Goal: Task Accomplishment & Management: Use online tool/utility

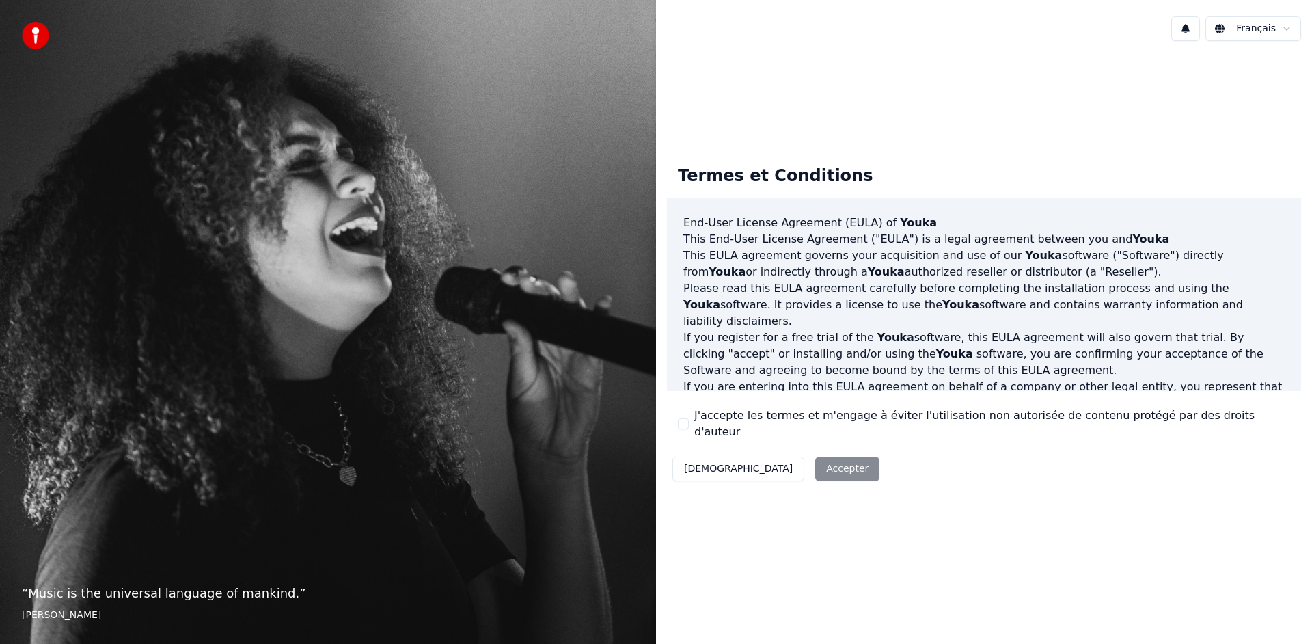
click at [683, 422] on button "J'accepte les termes et m'engage à éviter l'utilisation non autorisée de conten…" at bounding box center [683, 423] width 11 height 11
click at [815, 464] on button "Accepter" at bounding box center [847, 468] width 64 height 25
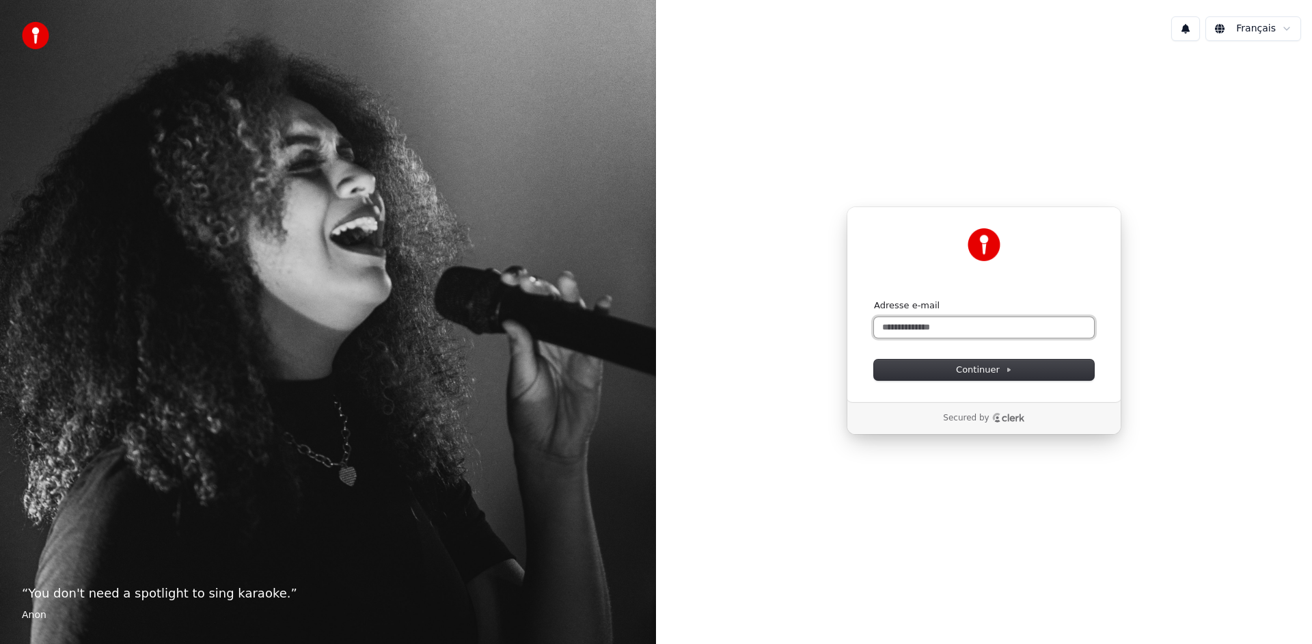
click at [913, 331] on input "Adresse e-mail" at bounding box center [984, 327] width 220 height 20
click at [1020, 370] on button "Continuer" at bounding box center [984, 369] width 220 height 20
type input "**********"
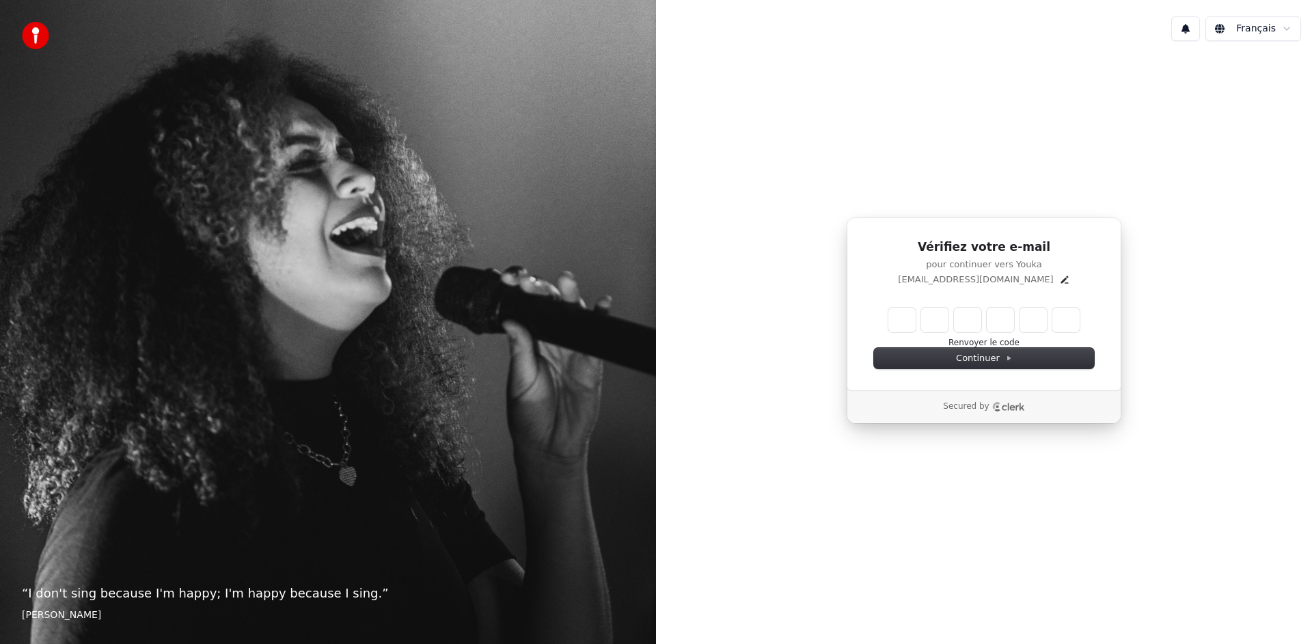
click at [900, 322] on input "Enter verification code" at bounding box center [983, 319] width 191 height 25
type input "******"
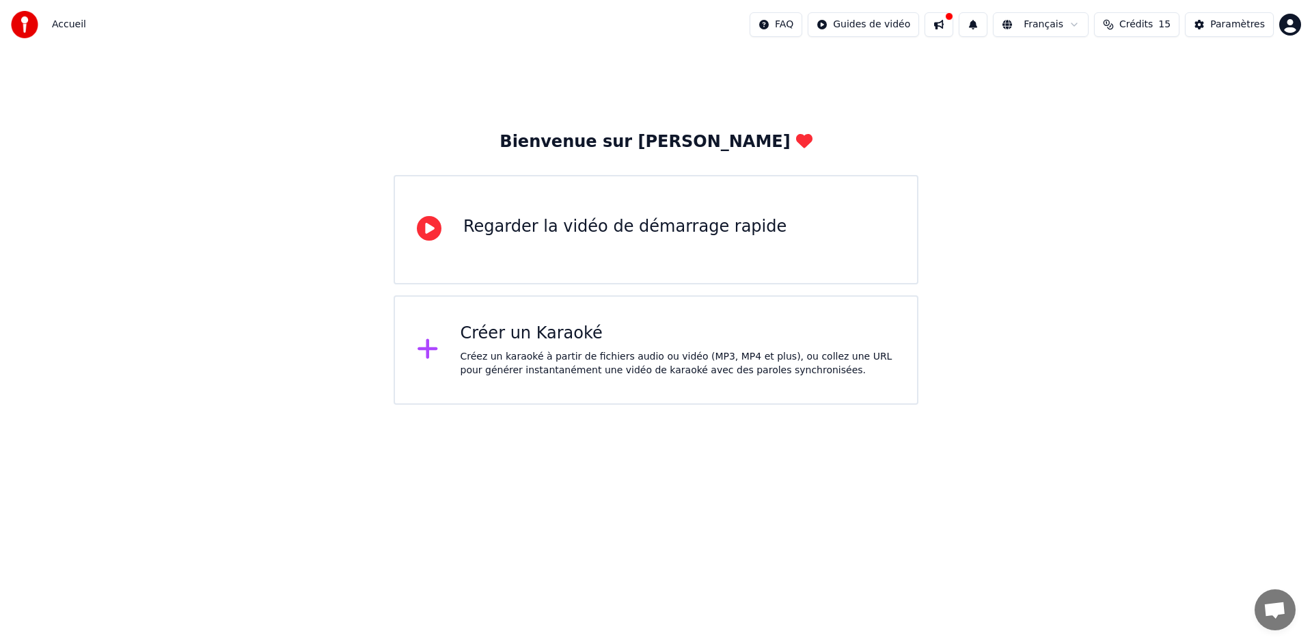
click at [607, 359] on div "Créez un karaoké à partir de fichiers audio ou vidéo (MP3, MP4 et plus), ou col…" at bounding box center [677, 363] width 435 height 27
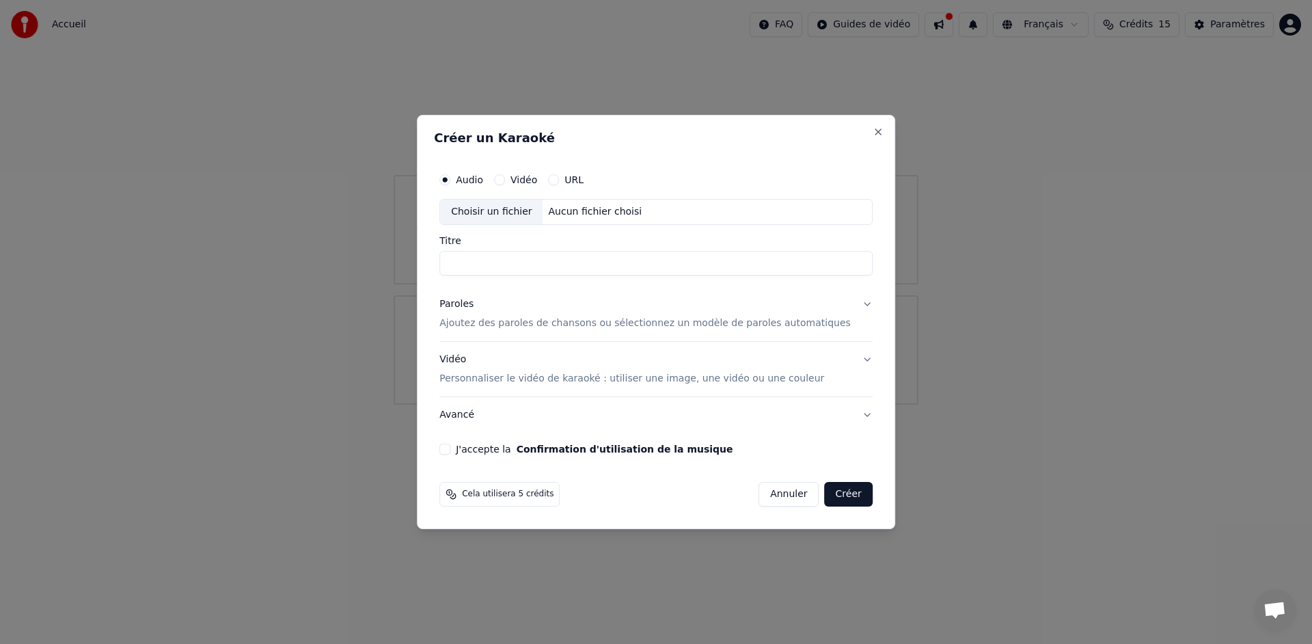
click at [505, 214] on div "Choisir un fichier" at bounding box center [491, 211] width 102 height 25
type input "**********"
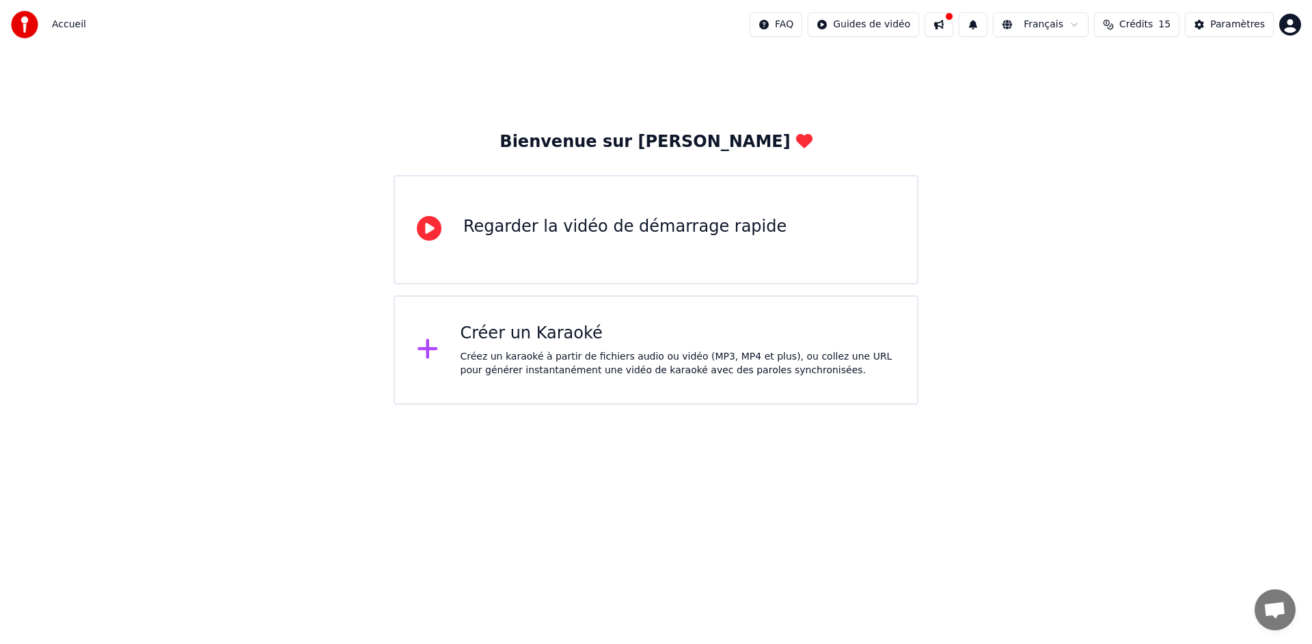
click at [613, 359] on div "Créez un karaoké à partir de fichiers audio ou vidéo (MP3, MP4 et plus), ou col…" at bounding box center [677, 363] width 435 height 27
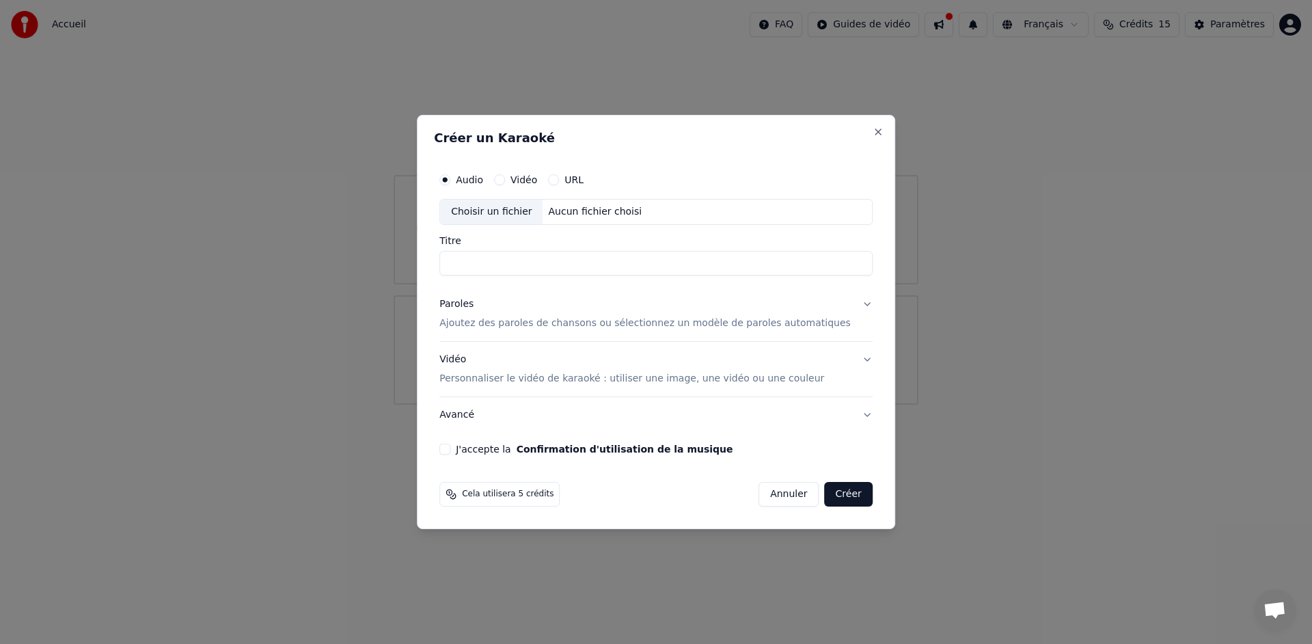
click at [853, 304] on button "Paroles Ajoutez des paroles de chansons ou sélectionnez un modèle de paroles au…" at bounding box center [655, 313] width 433 height 55
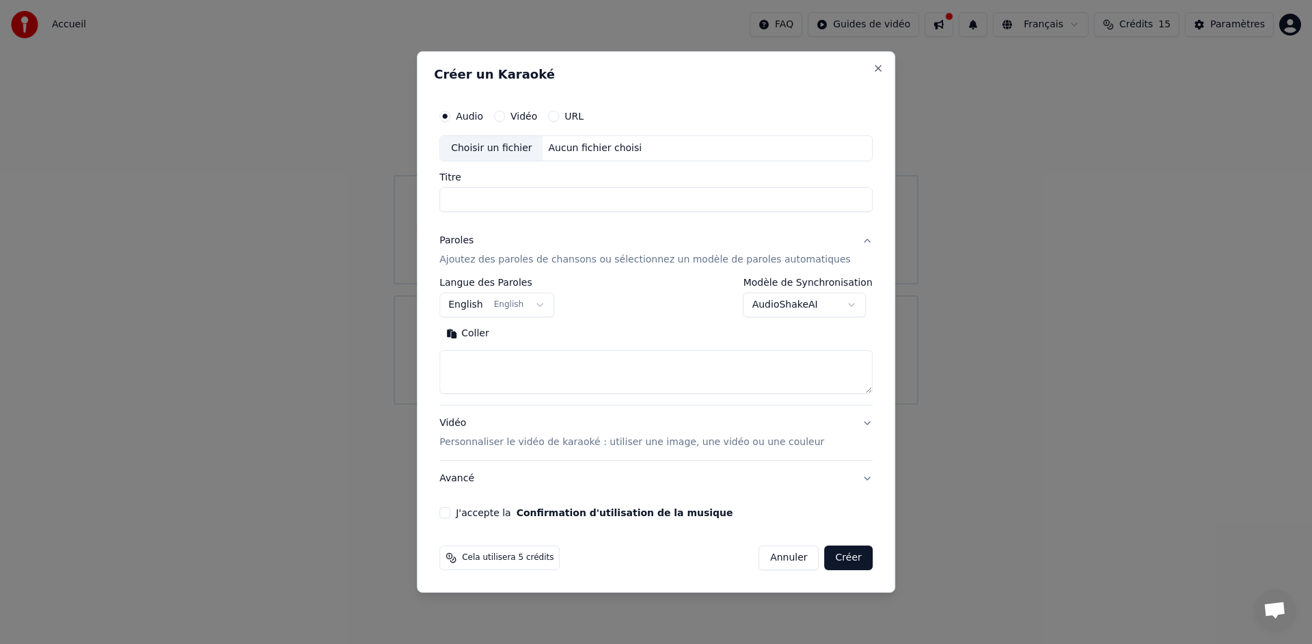
click at [478, 307] on button "English English" at bounding box center [496, 304] width 115 height 25
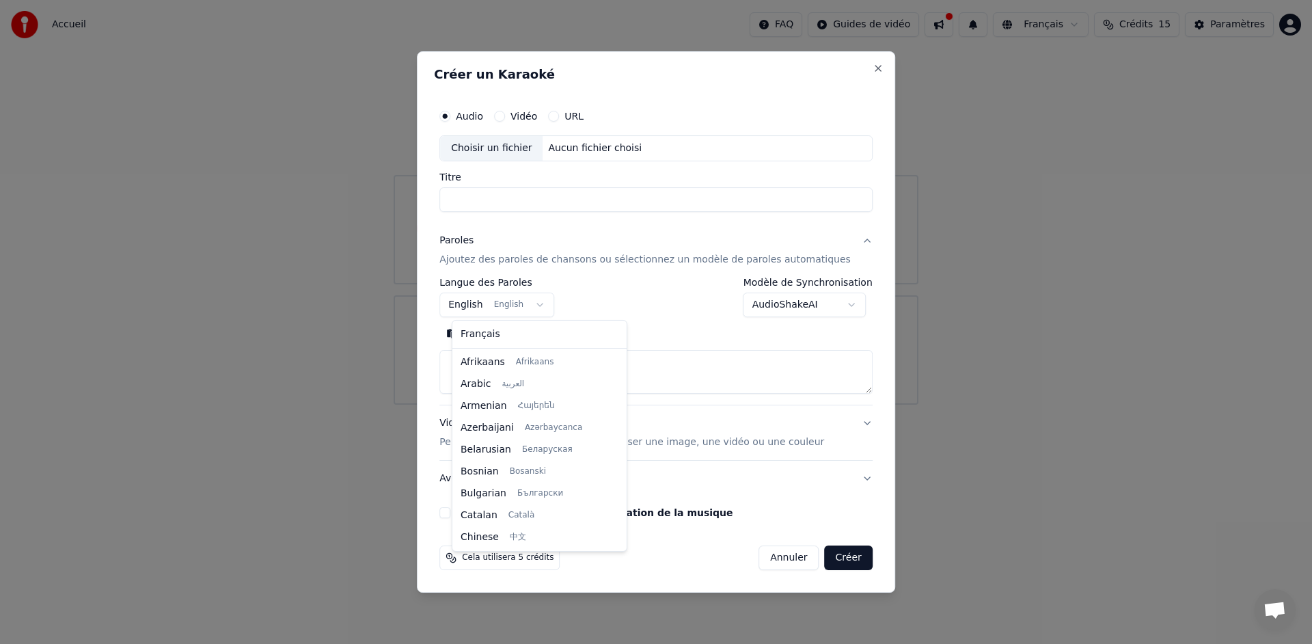
scroll to position [109, 0]
select select "**"
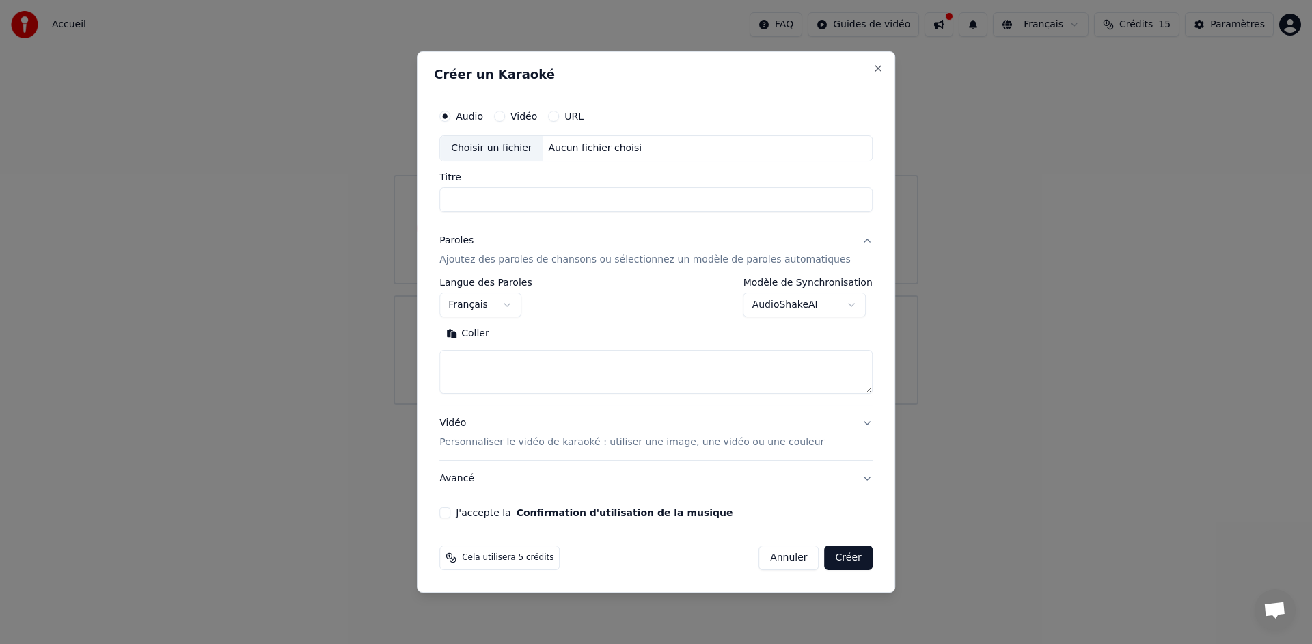
click at [483, 333] on button "Coller" at bounding box center [467, 333] width 57 height 22
type textarea "**********"
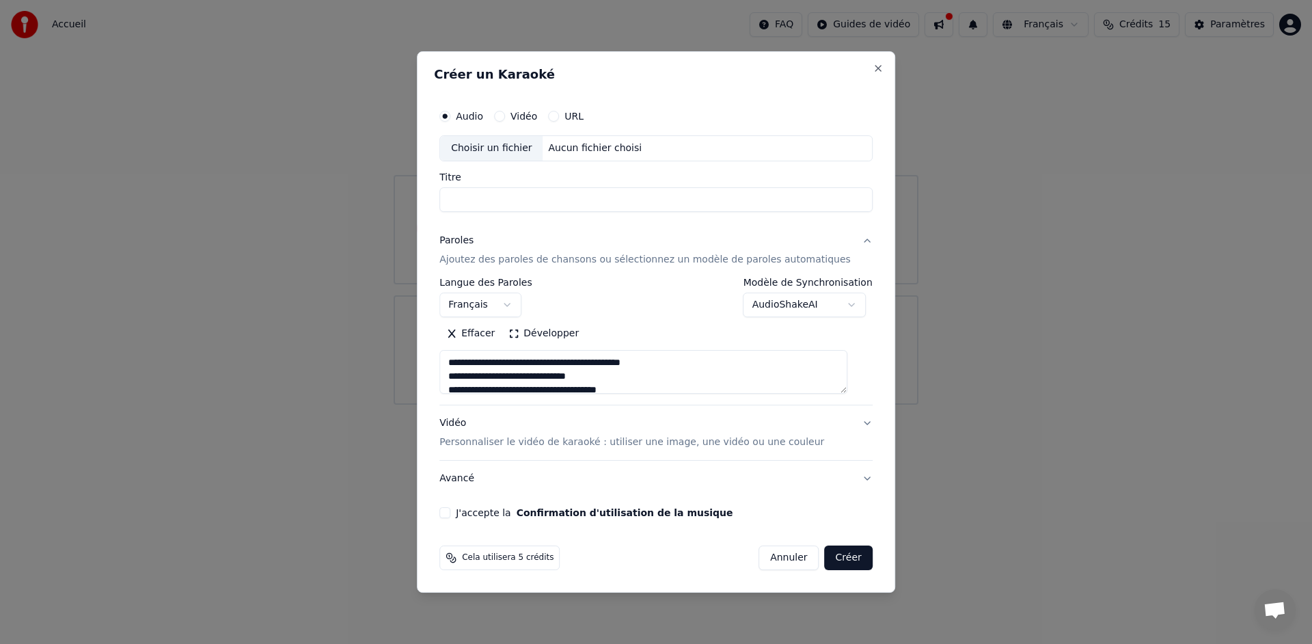
click at [498, 147] on div "Choisir un fichier" at bounding box center [491, 148] width 102 height 25
type input "**********"
click at [450, 512] on button "J'accepte la Confirmation d'utilisation de la musique" at bounding box center [444, 512] width 11 height 11
click at [840, 562] on button "Créer" at bounding box center [849, 557] width 48 height 25
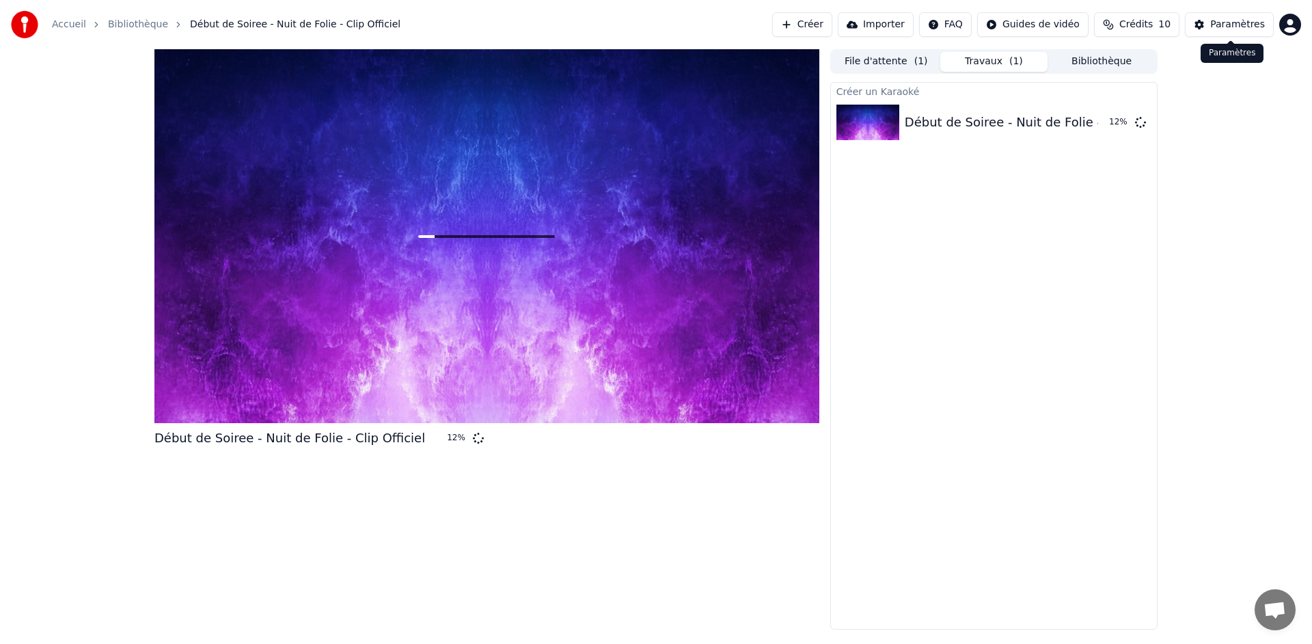
click at [1225, 25] on div "Paramètres" at bounding box center [1237, 25] width 55 height 14
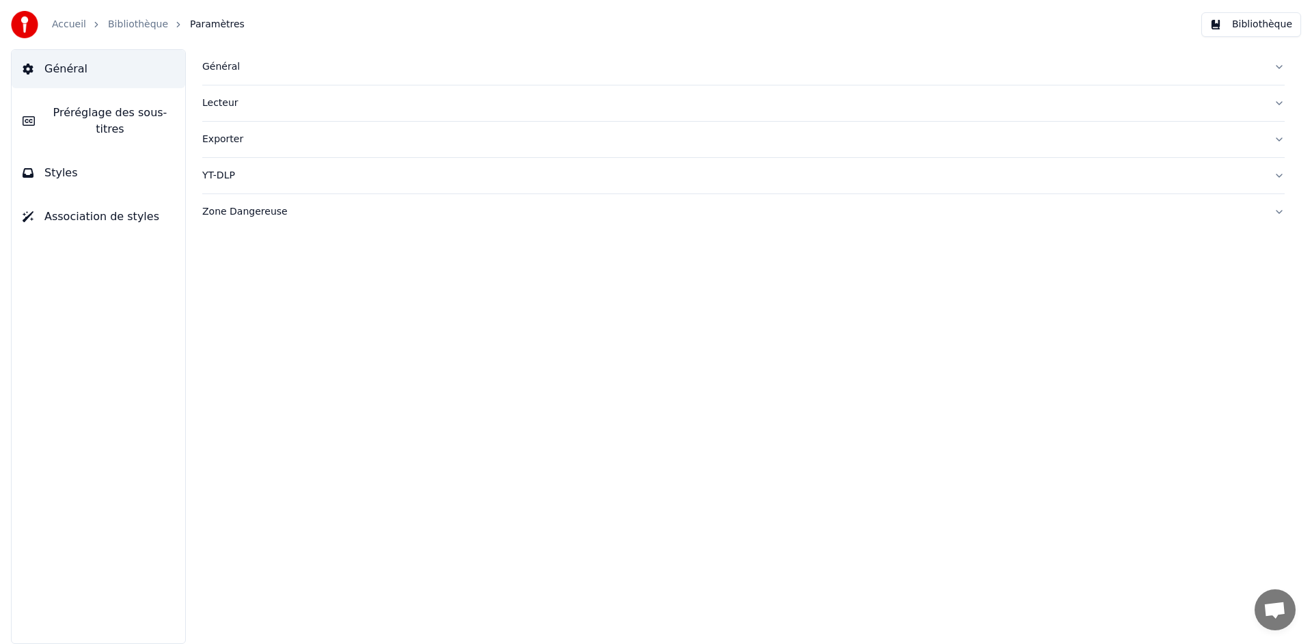
click at [31, 69] on icon at bounding box center [28, 69] width 10 height 11
click at [1227, 23] on button "Bibliothèque" at bounding box center [1251, 24] width 100 height 25
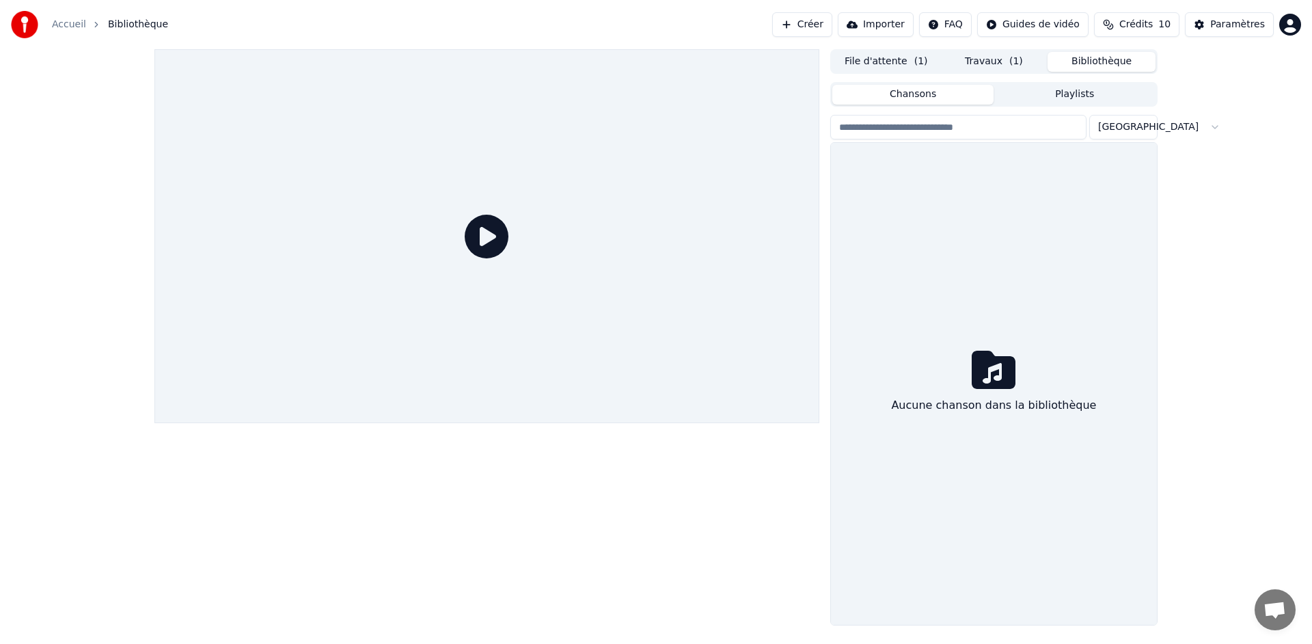
click at [986, 64] on button "Travaux ( 1 )" at bounding box center [994, 62] width 108 height 20
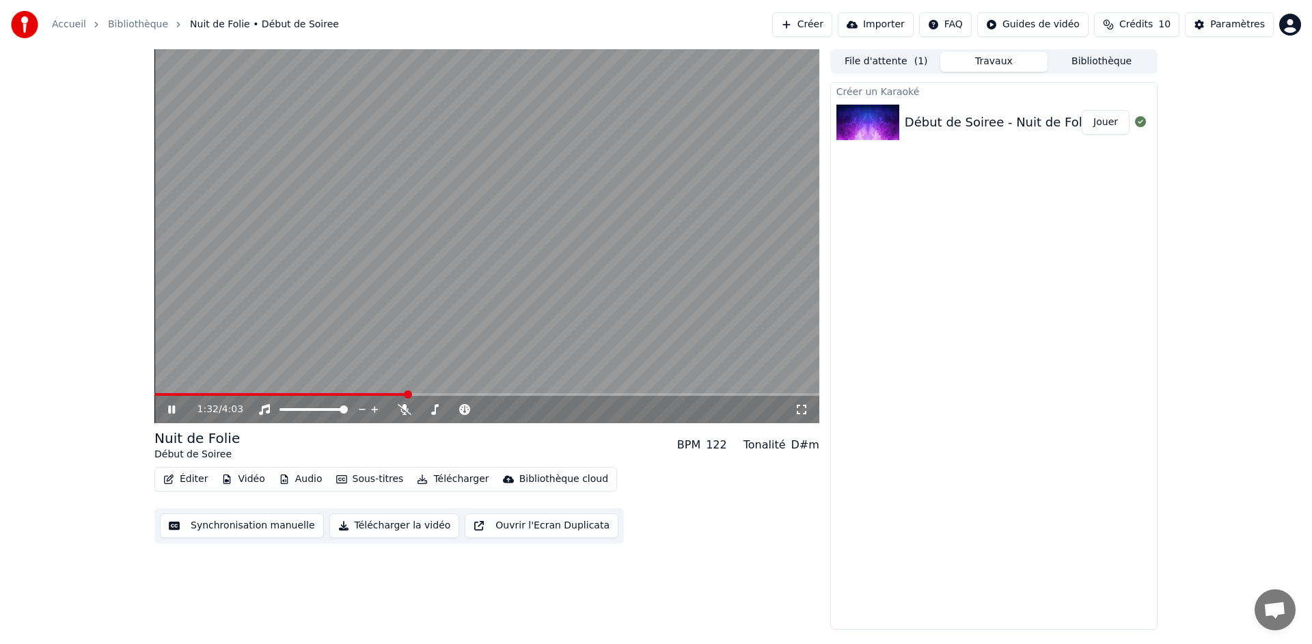
click at [189, 479] on button "Éditer" at bounding box center [185, 478] width 55 height 19
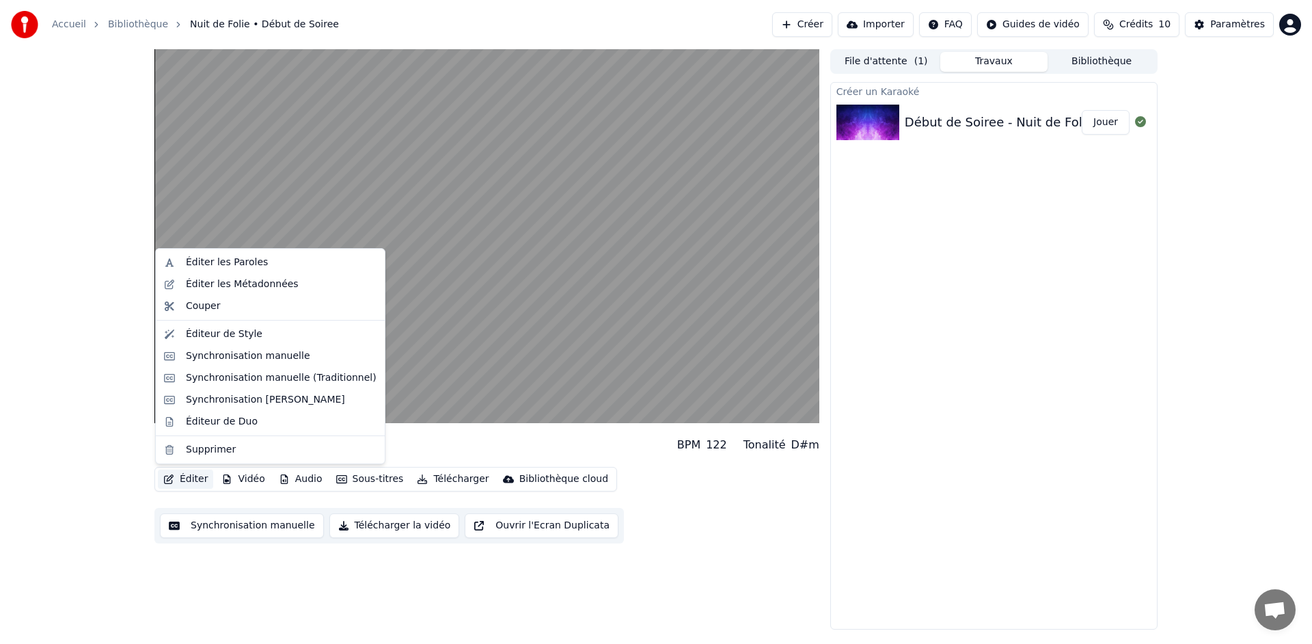
click at [93, 462] on div "Nuit de Folie Début de Soiree BPM 122 Tonalité D#m Éditer Vidéo Audio Sous-tit…" at bounding box center [656, 339] width 1312 height 580
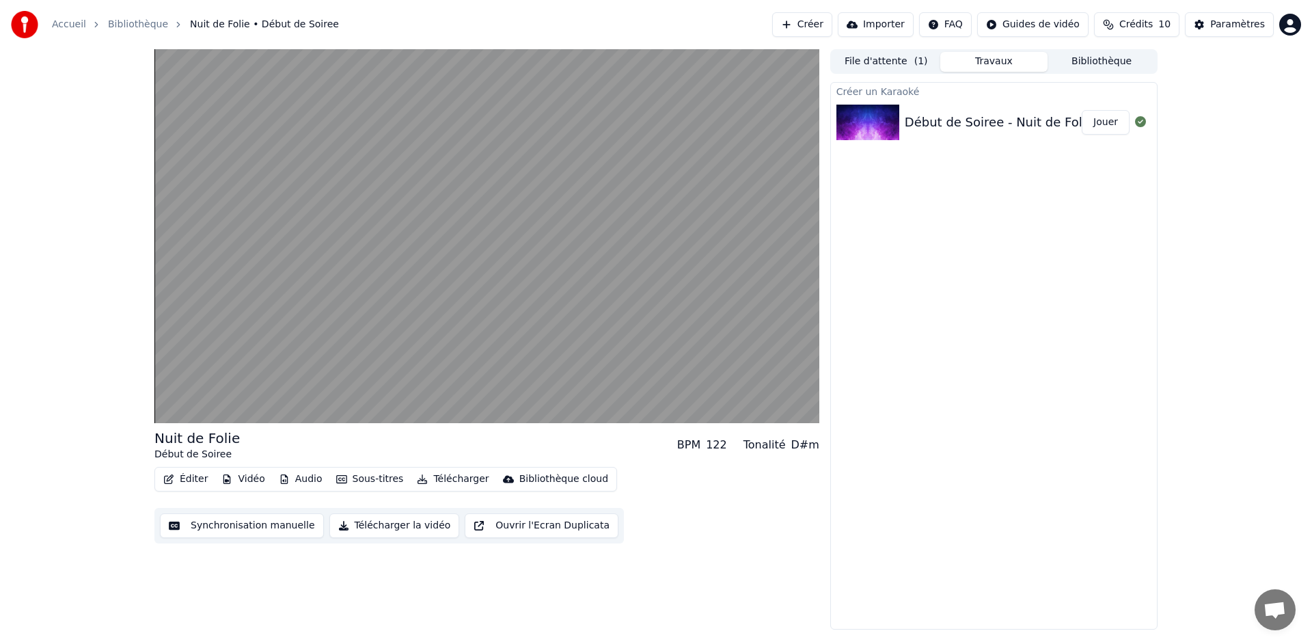
click at [221, 523] on button "Synchronisation manuelle" at bounding box center [242, 525] width 164 height 25
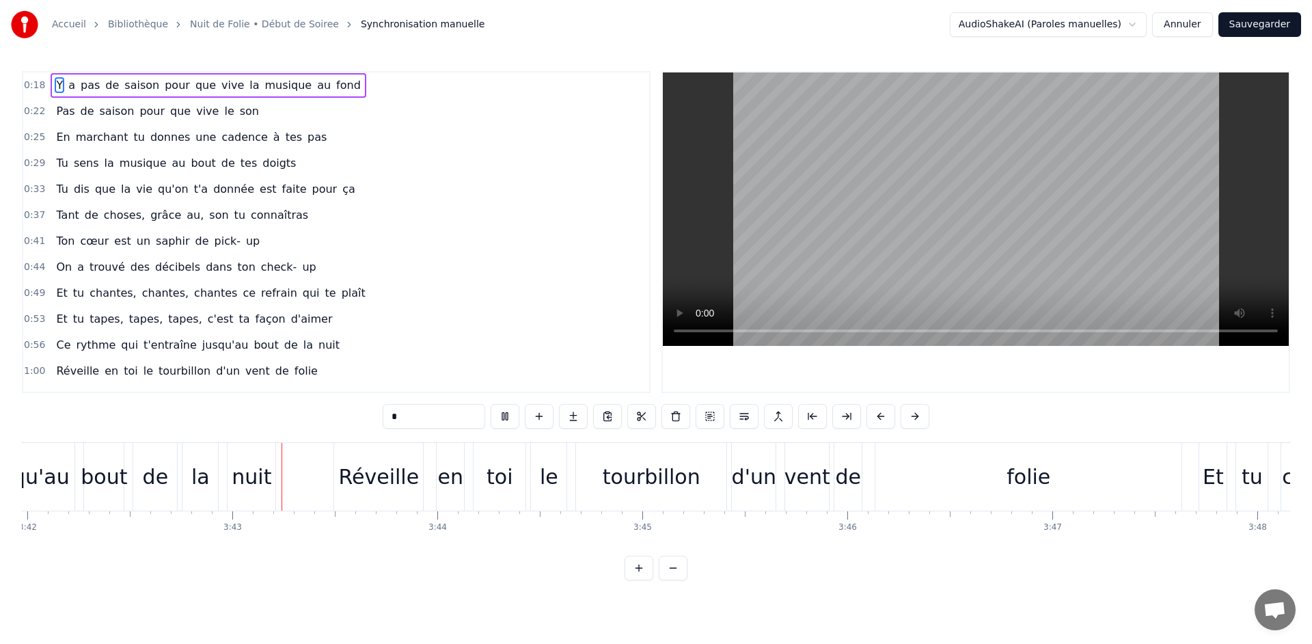
scroll to position [0, 45550]
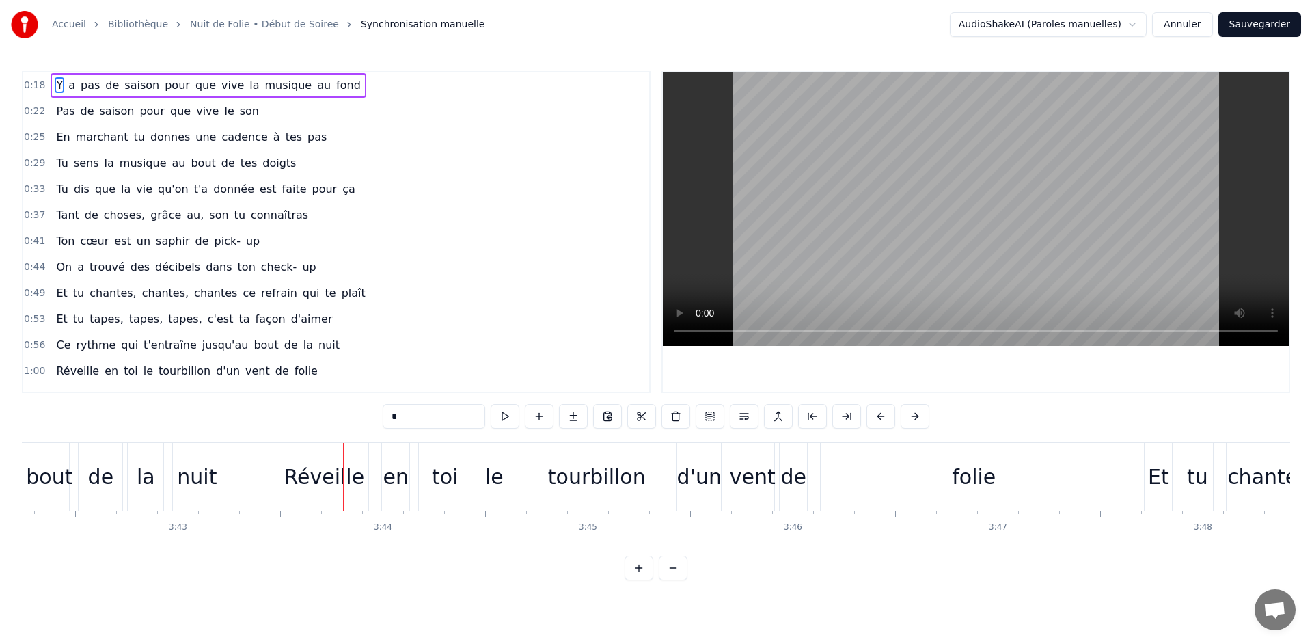
click at [1263, 27] on button "Sauvegarder" at bounding box center [1259, 24] width 83 height 25
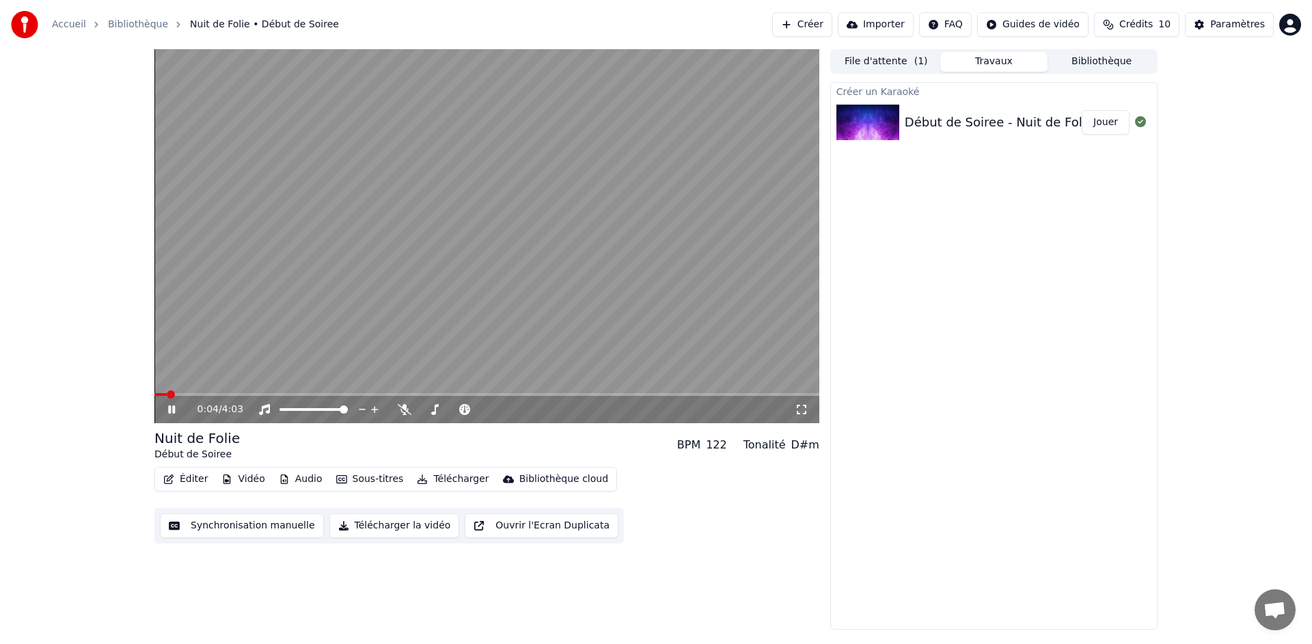
click at [173, 409] on icon at bounding box center [171, 409] width 7 height 8
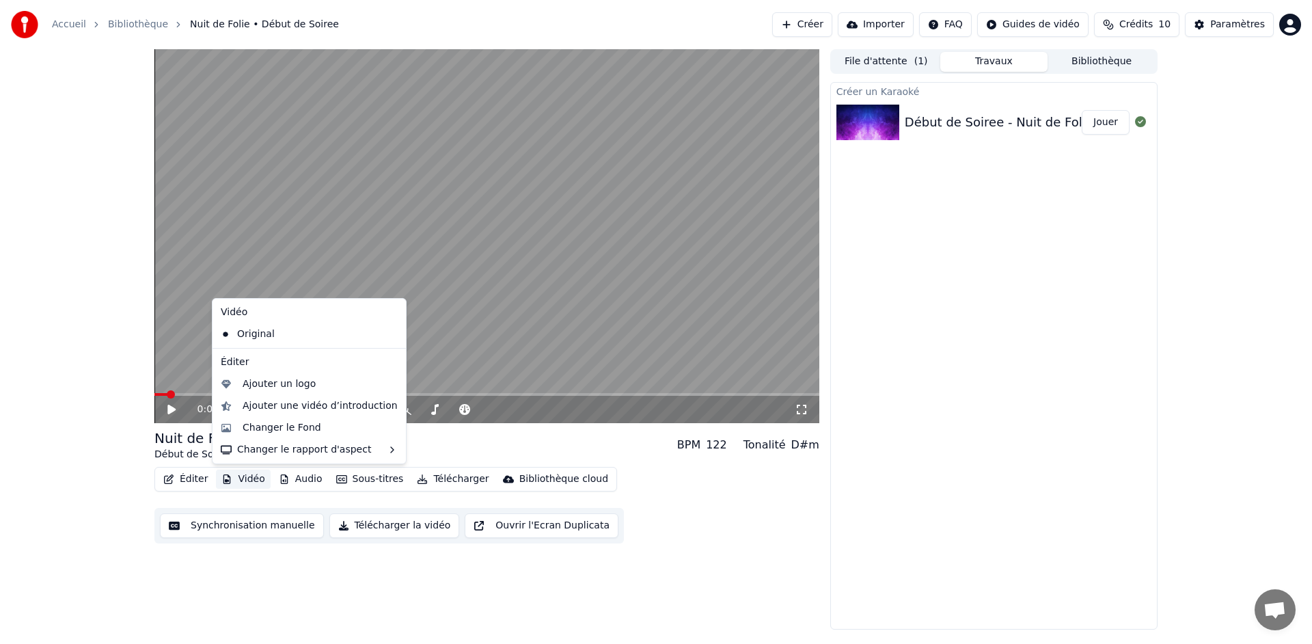
click at [238, 478] on button "Vidéo" at bounding box center [243, 478] width 54 height 19
click at [255, 424] on div "Changer le Fond" at bounding box center [282, 428] width 79 height 14
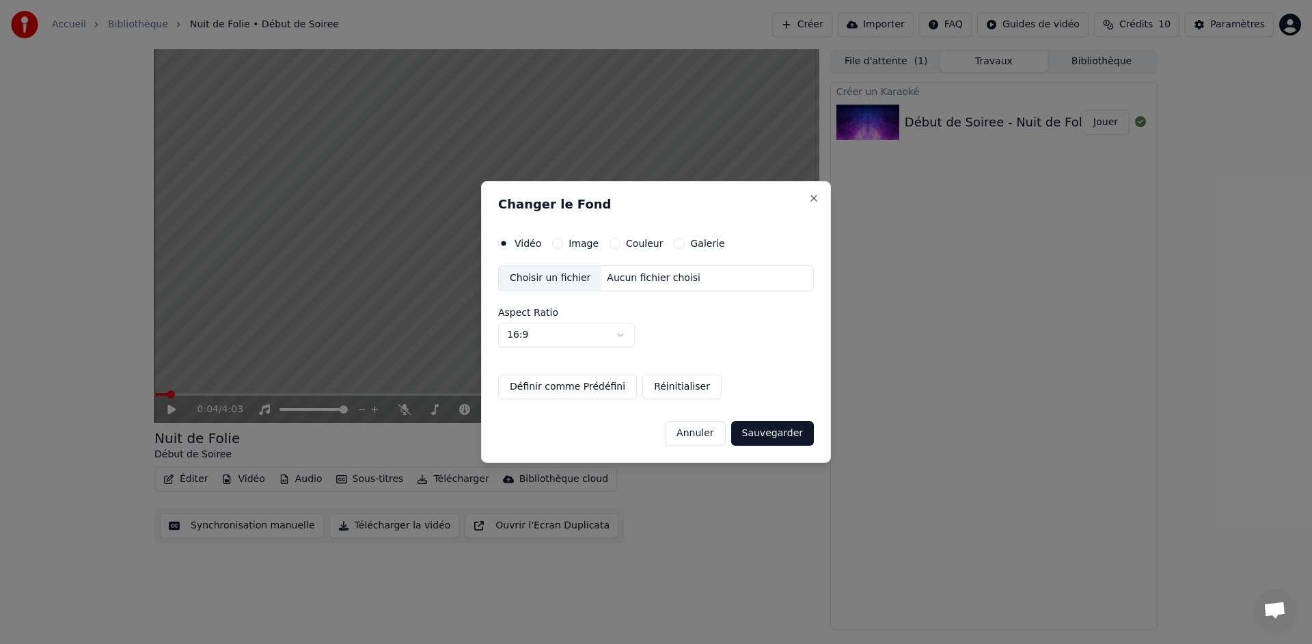
click at [611, 242] on button "Couleur" at bounding box center [614, 243] width 11 height 11
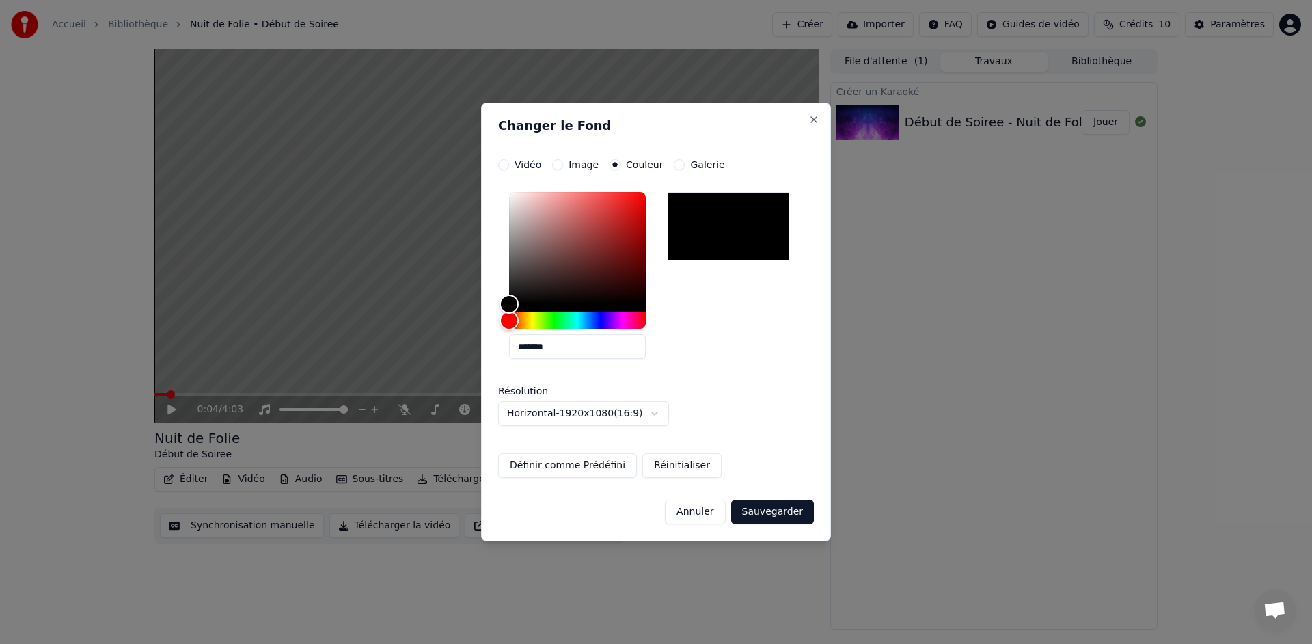
click at [721, 230] on div at bounding box center [728, 226] width 122 height 68
click at [707, 225] on div at bounding box center [728, 226] width 122 height 68
drag, startPoint x: 510, startPoint y: 304, endPoint x: 630, endPoint y: 318, distance: 121.1
click at [630, 318] on div at bounding box center [577, 260] width 137 height 137
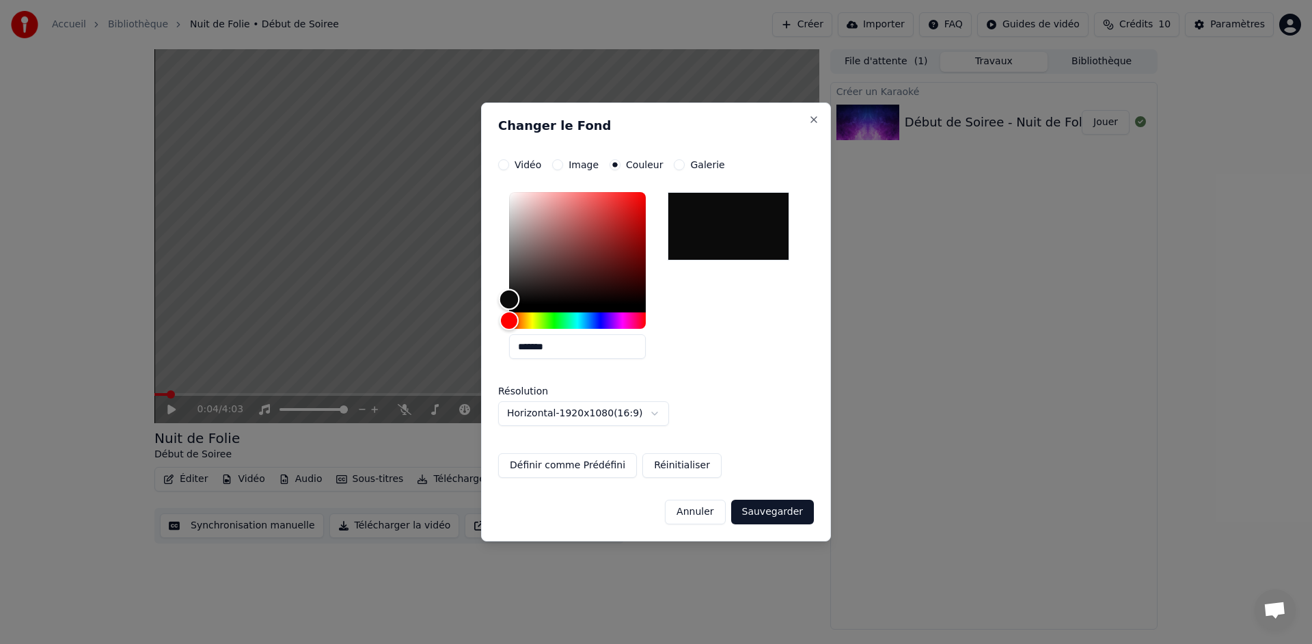
type input "*******"
drag, startPoint x: 627, startPoint y: 305, endPoint x: 495, endPoint y: 300, distance: 131.9
click at [495, 300] on div "**********" at bounding box center [656, 321] width 350 height 439
click at [776, 514] on button "Sauvegarder" at bounding box center [772, 511] width 83 height 25
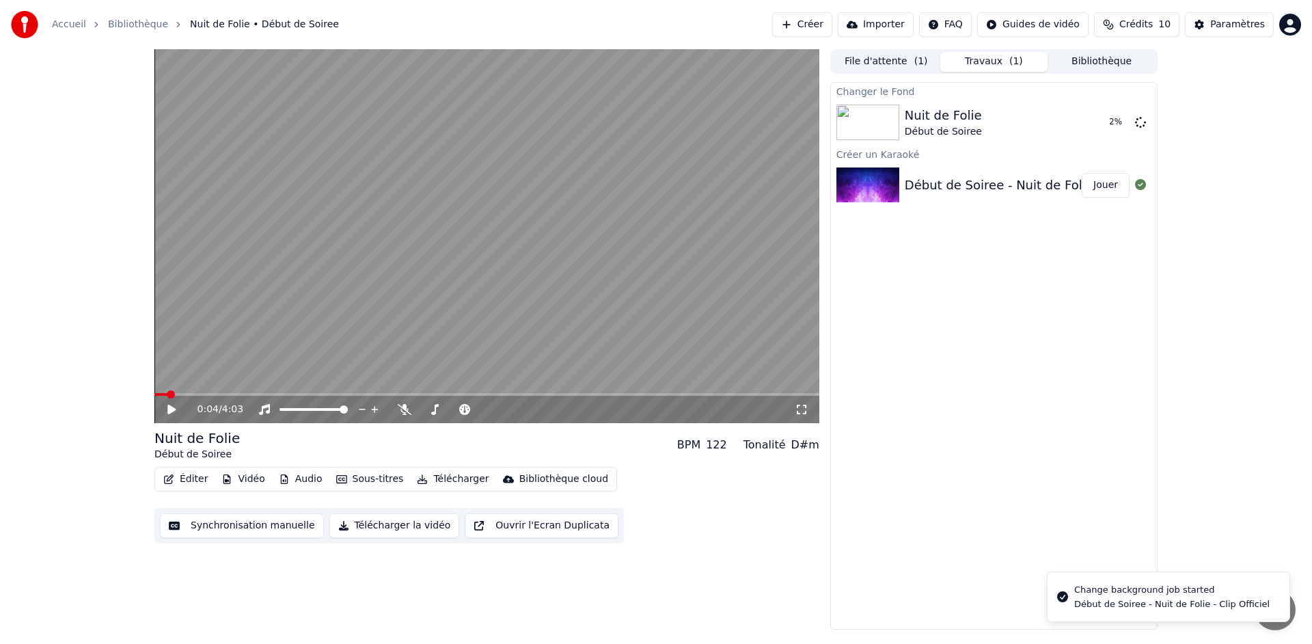
click at [171, 411] on icon at bounding box center [171, 409] width 8 height 10
click at [166, 406] on icon at bounding box center [181, 409] width 32 height 11
click at [1108, 184] on button "Jouer" at bounding box center [1105, 185] width 48 height 25
click at [171, 408] on icon at bounding box center [181, 409] width 32 height 11
